Goal: Navigation & Orientation: Find specific page/section

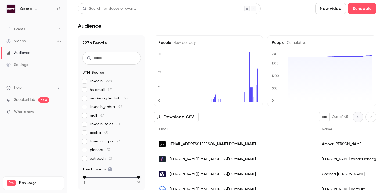
click at [32, 50] on link "Audience" at bounding box center [33, 53] width 67 height 12
click at [24, 41] on div "Videos" at bounding box center [15, 40] width 19 height 5
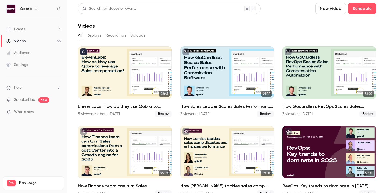
click at [21, 30] on div "Events" at bounding box center [15, 29] width 19 height 5
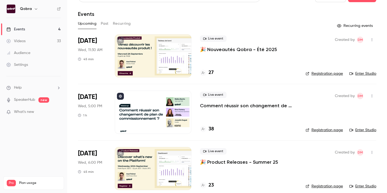
scroll to position [10, 0]
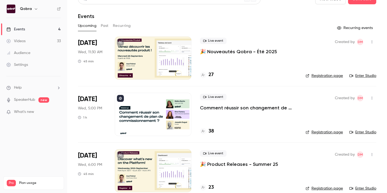
click at [152, 118] on div at bounding box center [153, 114] width 77 height 43
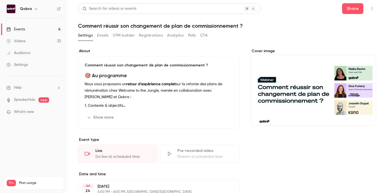
click at [108, 35] on button "Emails" at bounding box center [102, 35] width 11 height 9
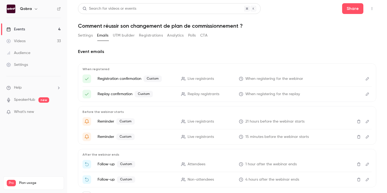
click at [127, 36] on button "UTM builder" at bounding box center [124, 35] width 22 height 9
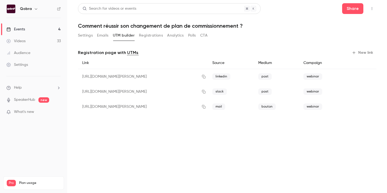
click at [148, 36] on button "Registrations" at bounding box center [151, 35] width 24 height 9
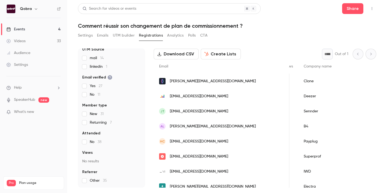
scroll to position [0, 196]
click at [41, 112] on p "What's new" at bounding box center [29, 112] width 46 height 6
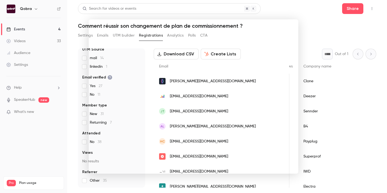
click at [311, 14] on div at bounding box center [193, 96] width 387 height 193
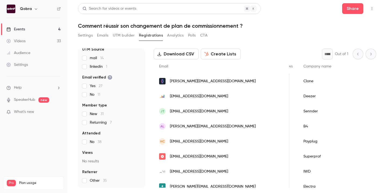
click at [182, 34] on button "Analytics" at bounding box center [175, 35] width 17 height 9
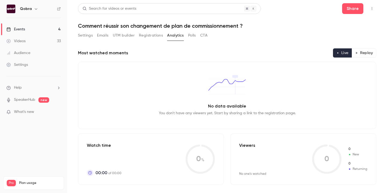
click at [194, 34] on button "Polls" at bounding box center [192, 35] width 8 height 9
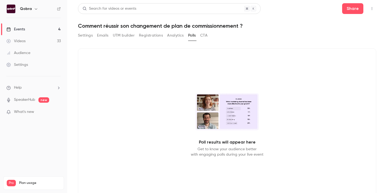
click at [208, 38] on div "Settings Emails UTM builder Registrations Analytics Polls CTA" at bounding box center [227, 36] width 298 height 11
click at [206, 37] on button "CTA" at bounding box center [203, 35] width 7 height 9
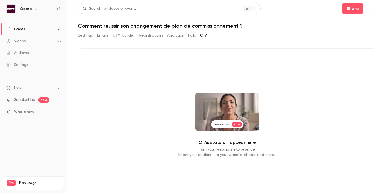
click at [85, 35] on button "Settings" at bounding box center [85, 35] width 15 height 9
